Goal: Complete application form

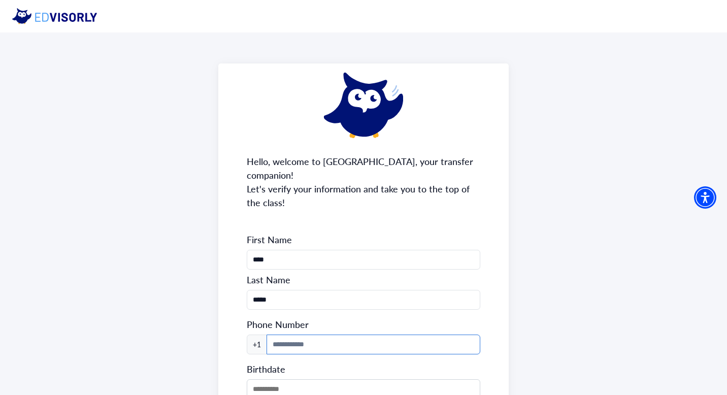
click at [297, 335] on input at bounding box center [374, 345] width 214 height 20
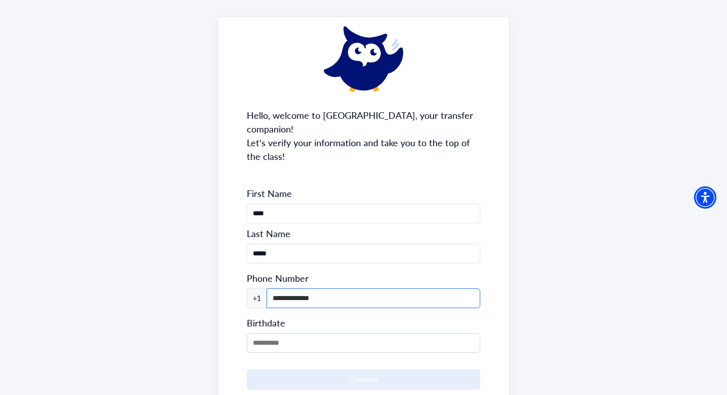
scroll to position [103, 0]
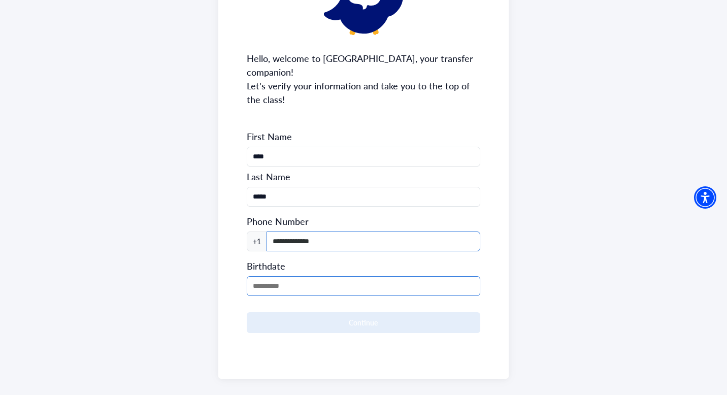
type input "**********"
click at [281, 276] on input "MM/DD/YYYY" at bounding box center [364, 286] width 234 height 20
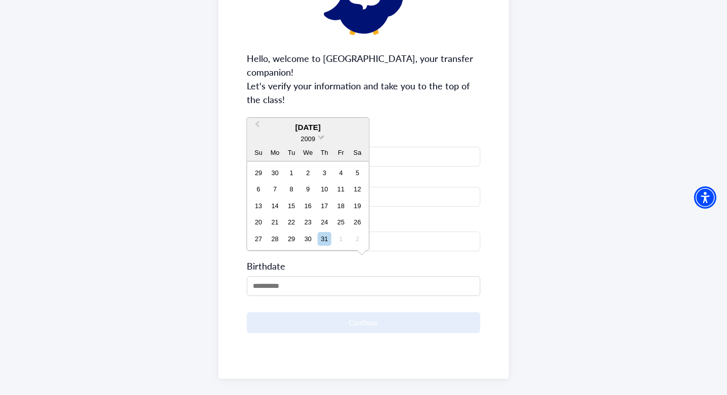
click at [321, 137] on span at bounding box center [321, 136] width 7 height 7
click at [313, 170] on div "2006" at bounding box center [308, 169] width 60 height 10
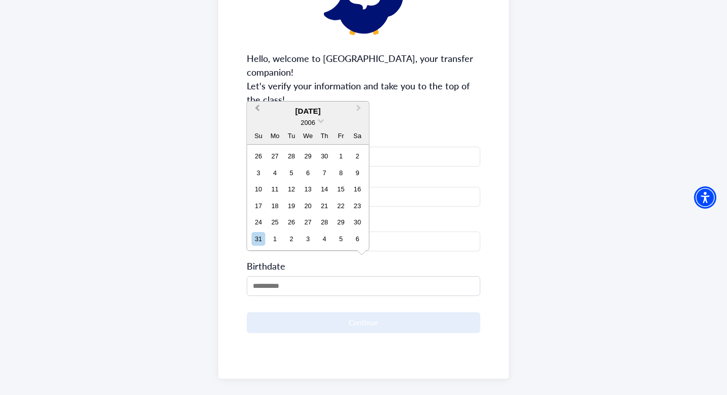
click at [260, 106] on button "Previous Month" at bounding box center [256, 111] width 16 height 16
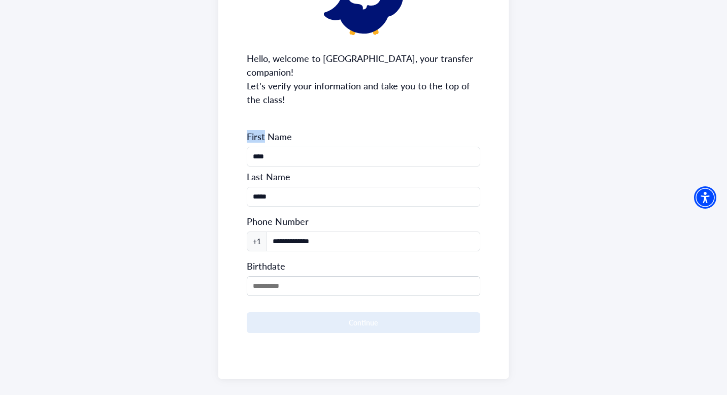
click at [260, 106] on div "**********" at bounding box center [363, 169] width 291 height 418
click at [274, 276] on input "MM/DD/YYYY" at bounding box center [364, 286] width 234 height 20
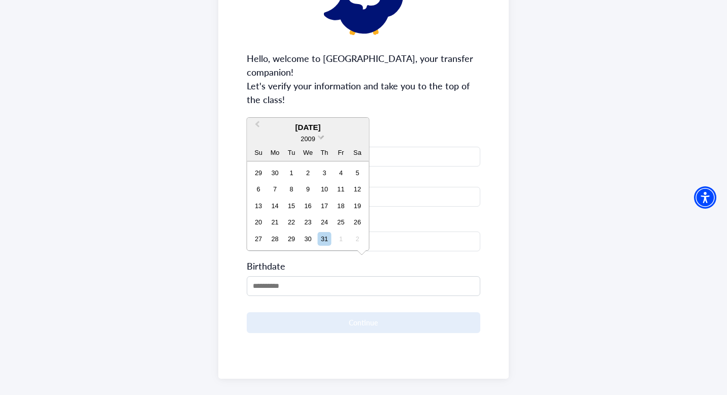
click at [302, 136] on span "2009" at bounding box center [308, 139] width 14 height 8
click at [313, 168] on div "2006" at bounding box center [308, 169] width 60 height 10
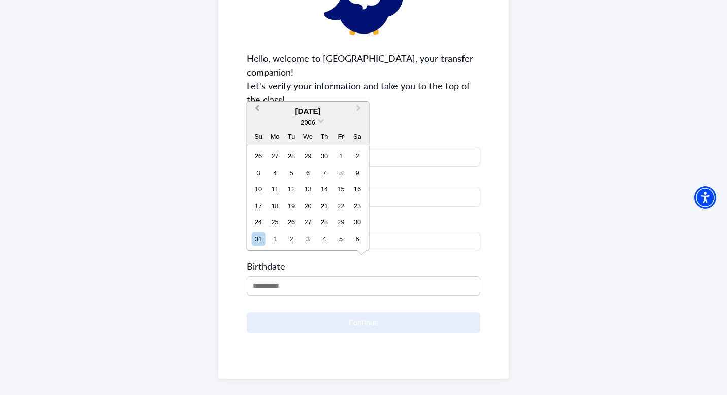
click at [259, 112] on button "Previous Month" at bounding box center [256, 111] width 16 height 16
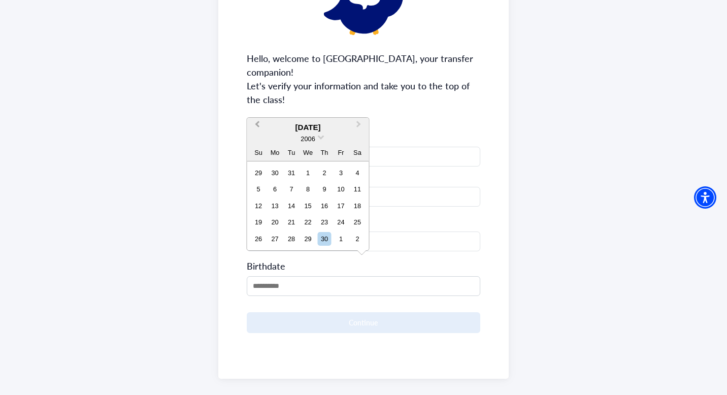
click at [257, 123] on span "Previous Month" at bounding box center [257, 126] width 0 height 15
click at [257, 124] on span "Previous Month" at bounding box center [257, 126] width 0 height 15
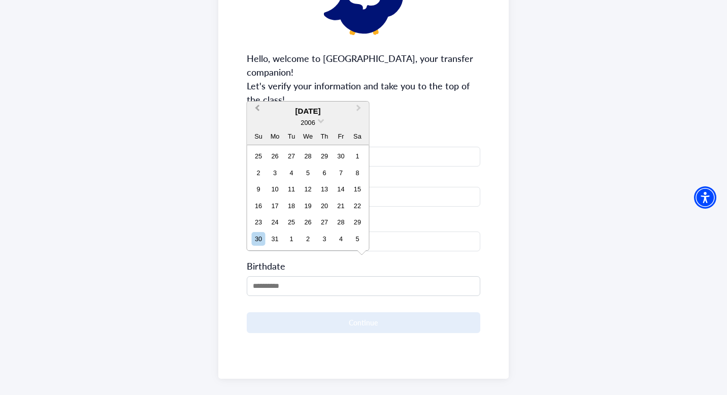
click at [257, 109] on span "Previous Month" at bounding box center [257, 110] width 0 height 15
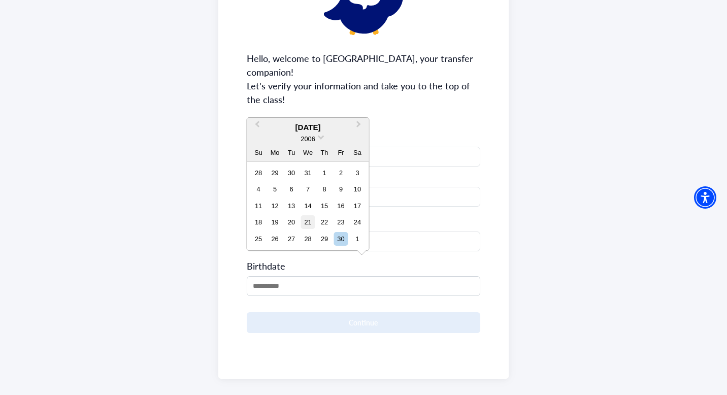
click at [310, 224] on div "21" at bounding box center [308, 222] width 14 height 14
type input "**********"
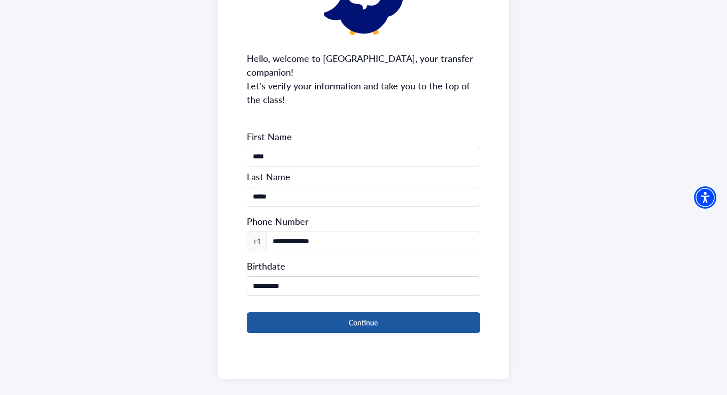
click at [323, 312] on button "Continue" at bounding box center [364, 322] width 234 height 21
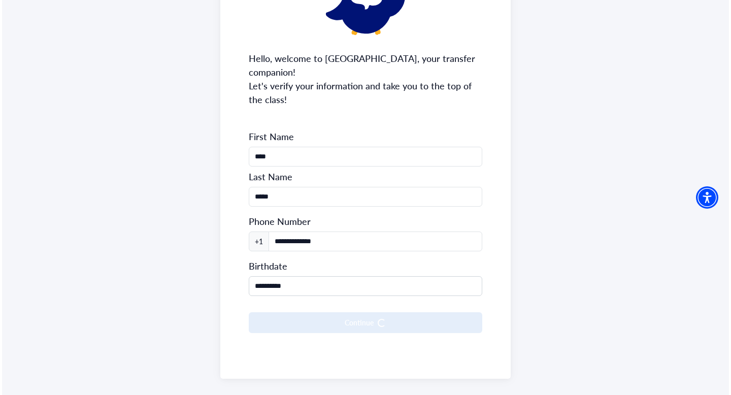
scroll to position [0, 0]
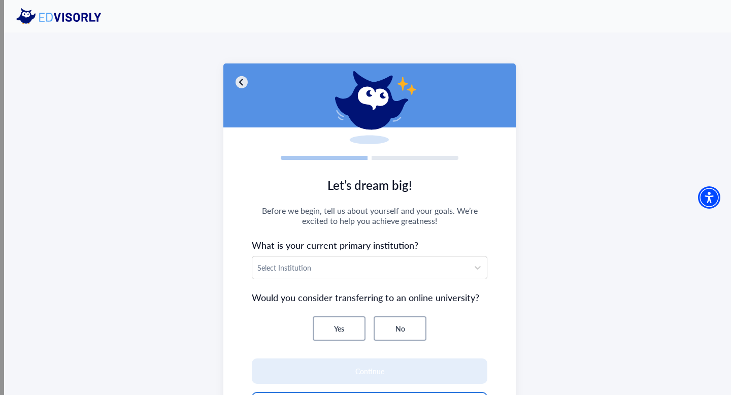
click at [323, 267] on div at bounding box center [360, 267] width 206 height 13
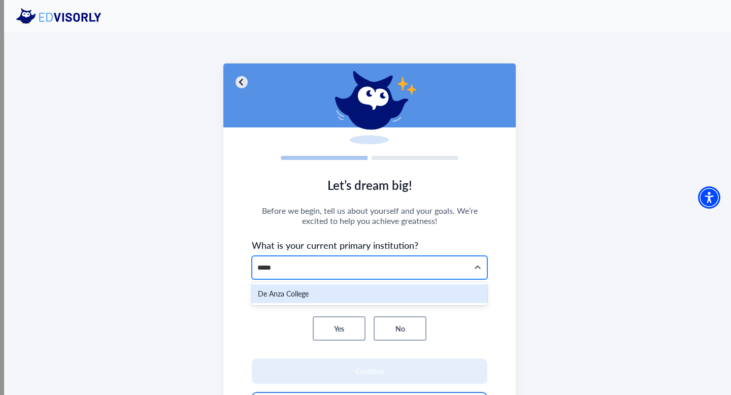
type input "******"
click at [332, 290] on div "De Anza College" at bounding box center [370, 293] width 236 height 19
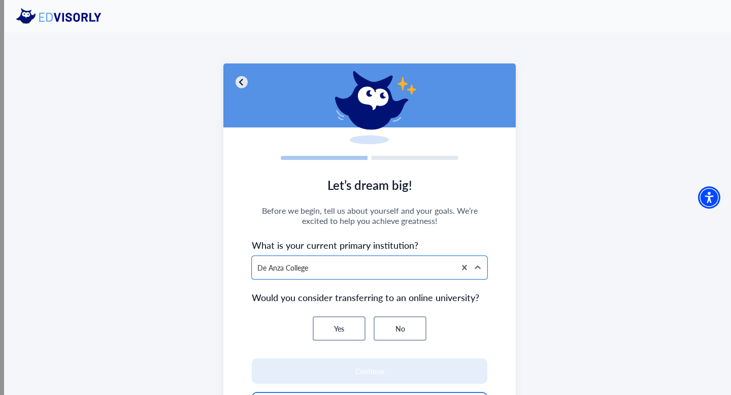
click at [390, 333] on button "No" at bounding box center [400, 328] width 53 height 24
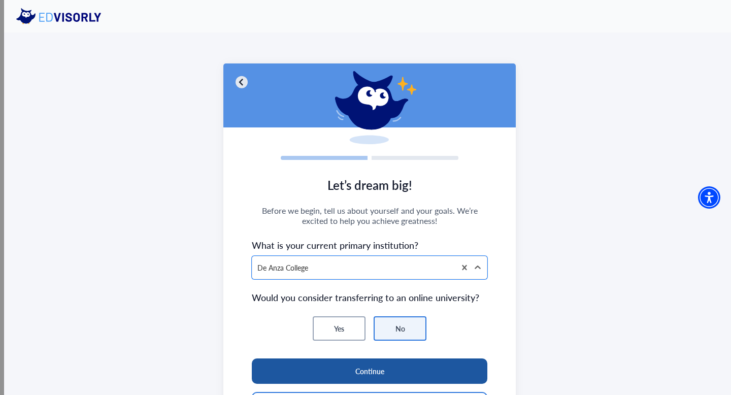
click at [380, 367] on button "Continue" at bounding box center [370, 370] width 236 height 25
